Goal: Find specific page/section: Find specific page/section

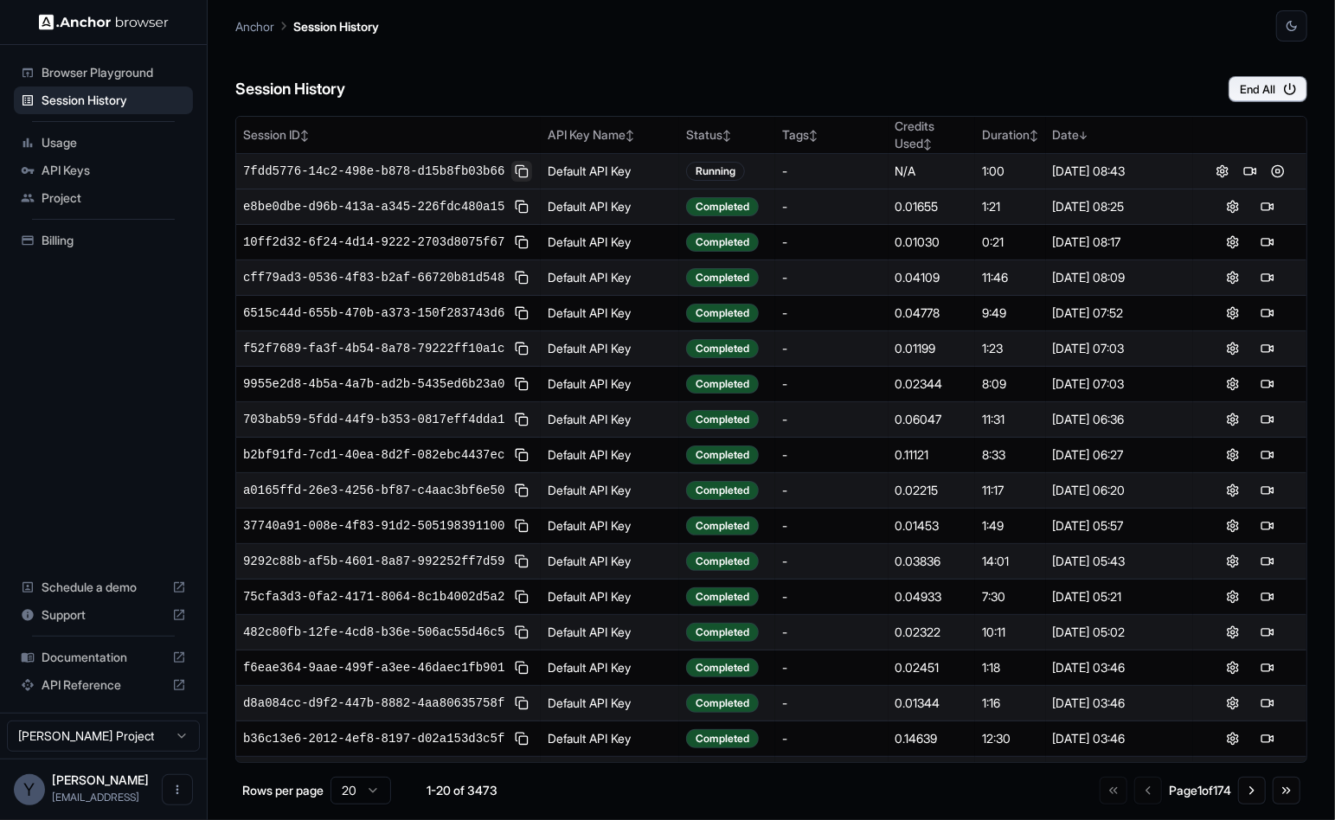
click at [524, 164] on button at bounding box center [521, 171] width 21 height 21
